Goal: Book appointment/travel/reservation

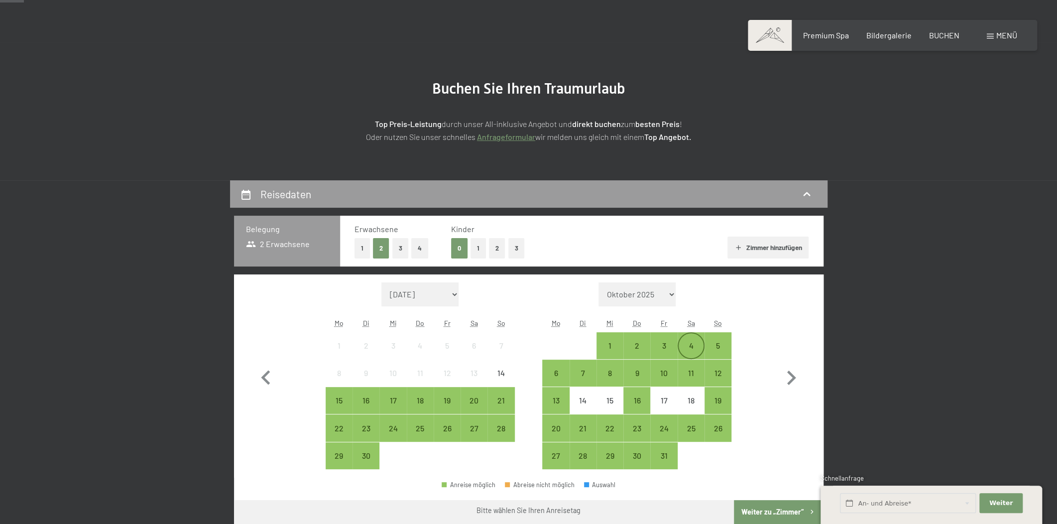
scroll to position [75, 0]
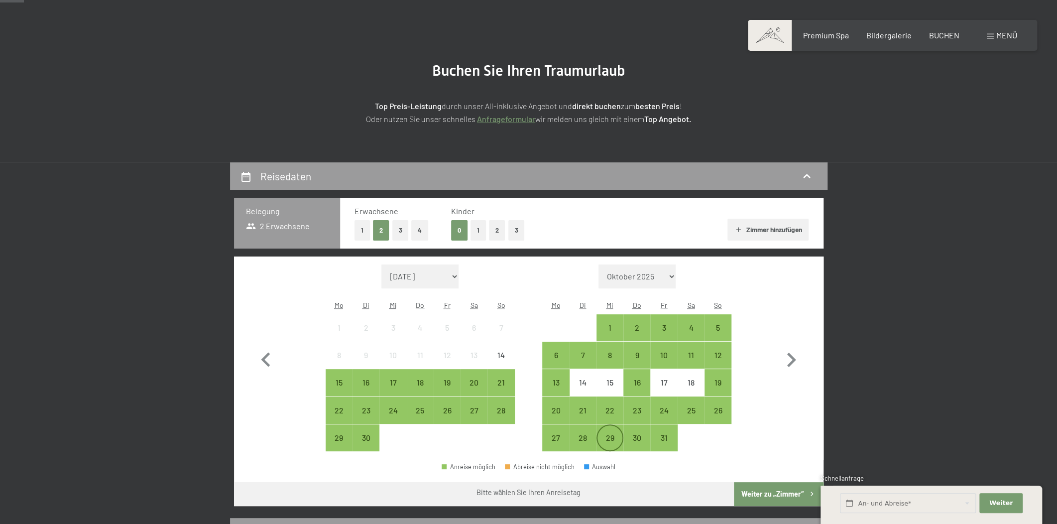
click at [607, 443] on div "29" at bounding box center [610, 446] width 25 height 25
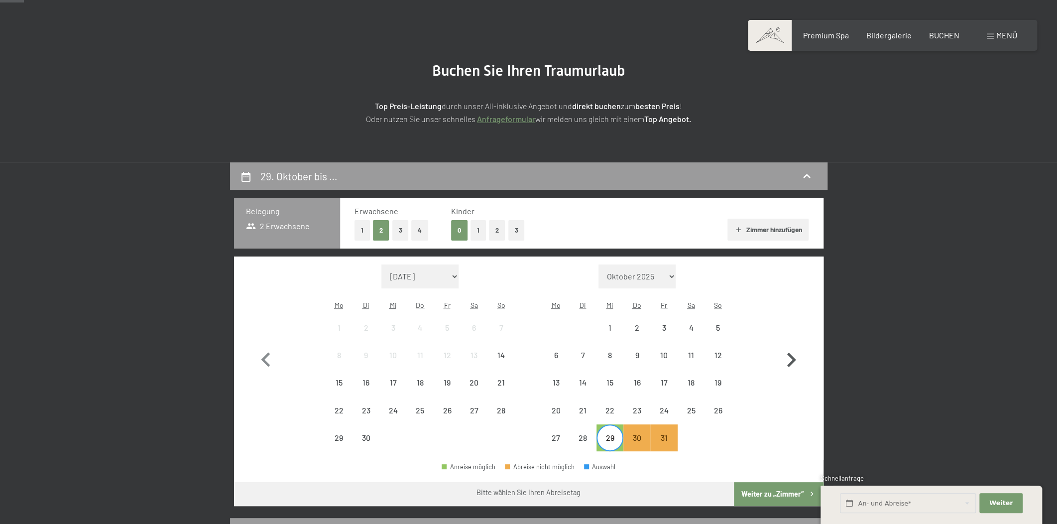
click at [791, 359] on icon "button" at bounding box center [791, 360] width 29 height 29
select select "[DATE]"
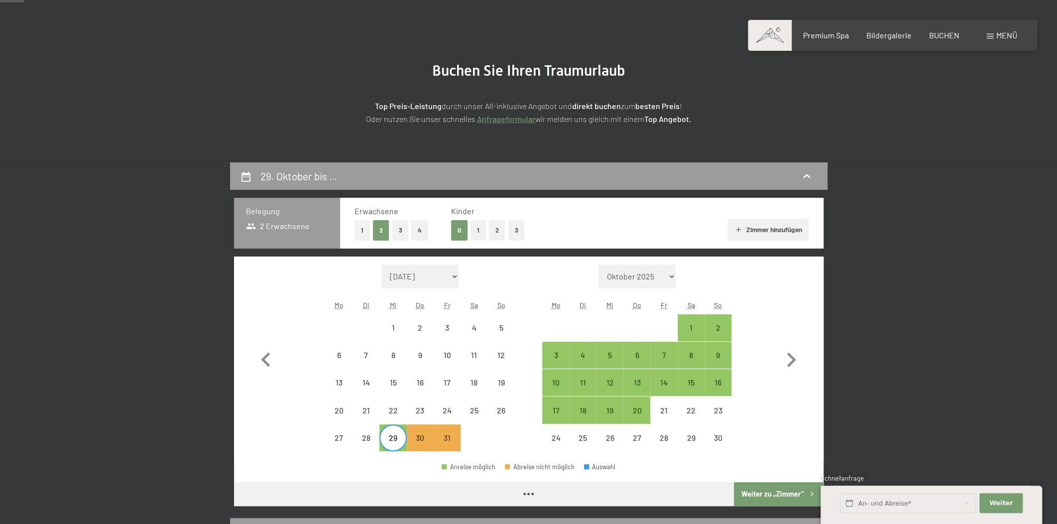
select select "[DATE]"
click at [685, 328] on div "1" at bounding box center [691, 336] width 25 height 25
select select "[DATE]"
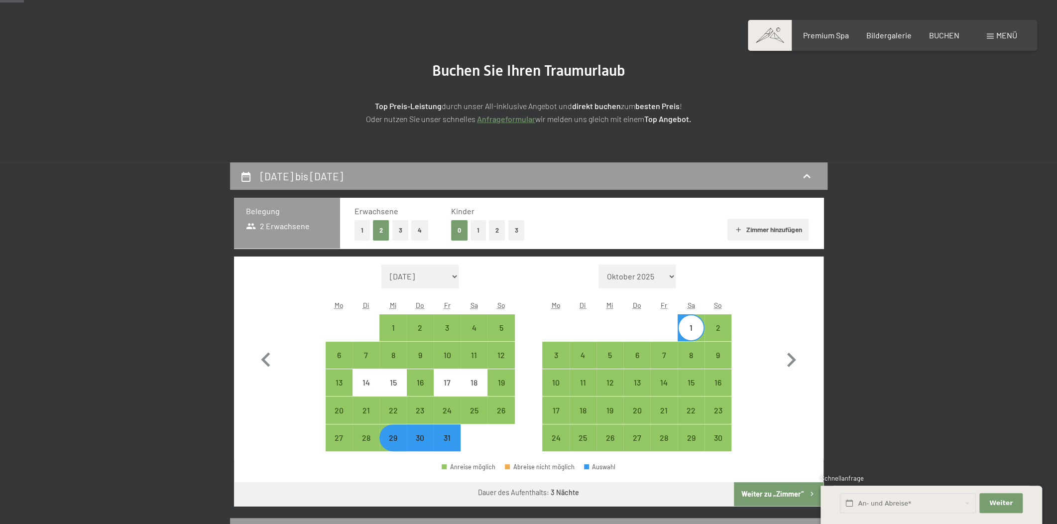
click at [765, 491] on button "Weiter zu „Zimmer“" at bounding box center [778, 494] width 89 height 24
select select "[DATE]"
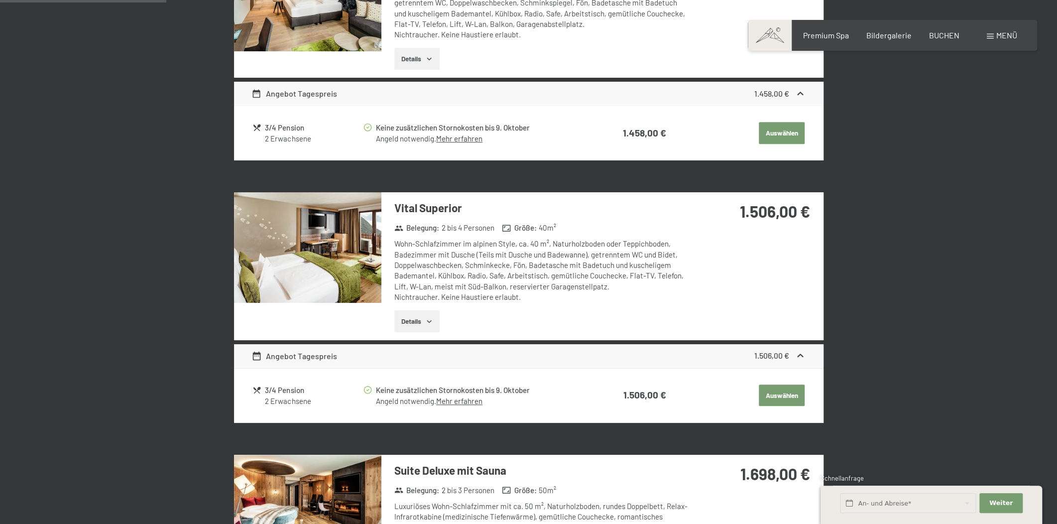
scroll to position [453, 0]
